Goal: Complete application form: Complete application form

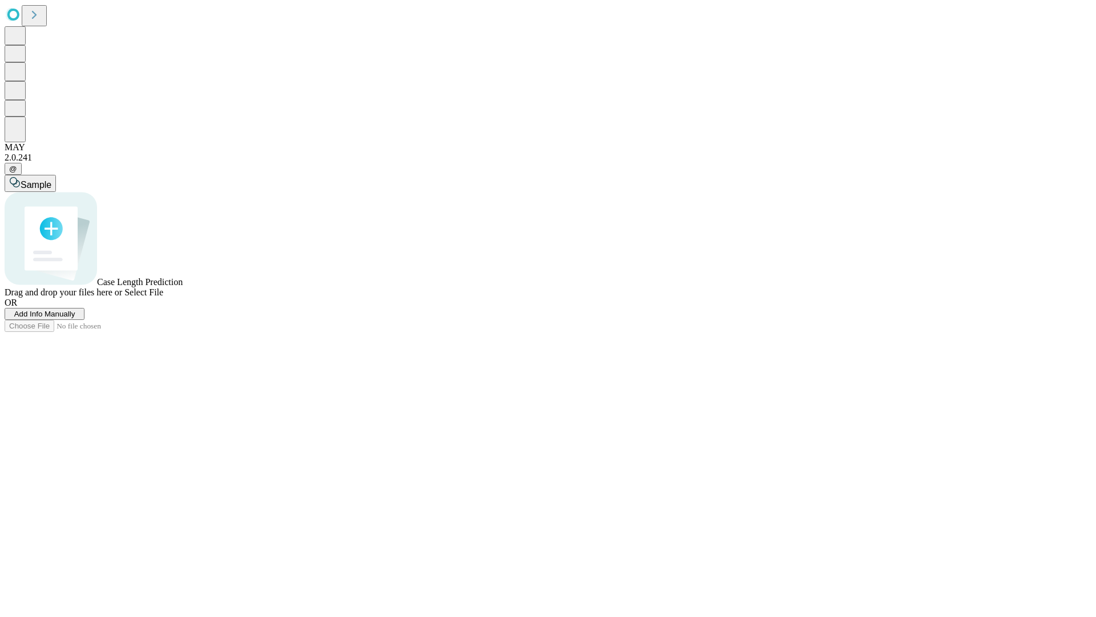
click at [75, 318] on span "Add Info Manually" at bounding box center [44, 313] width 61 height 9
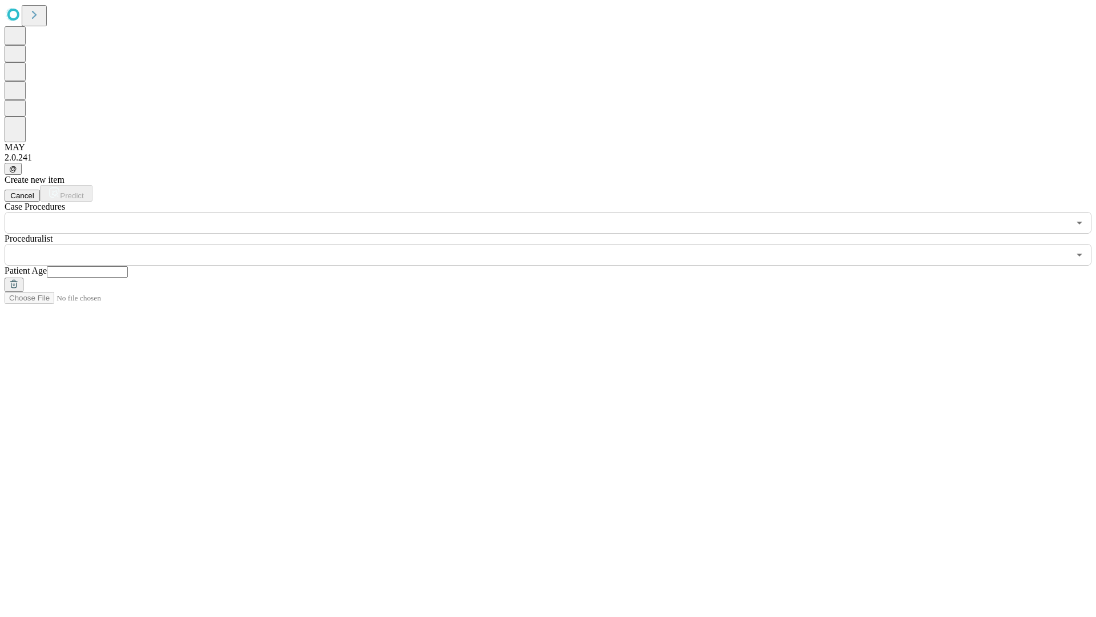
click at [128, 266] on input "text" at bounding box center [87, 271] width 81 height 11
type input "**"
click at [556, 244] on input "text" at bounding box center [537, 255] width 1065 height 22
